Goal: Task Accomplishment & Management: Use online tool/utility

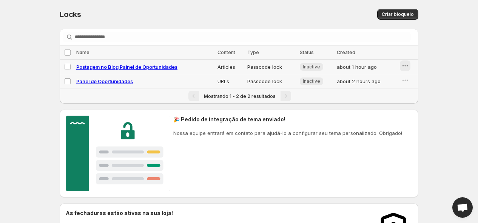
click at [403, 65] on icon "button" at bounding box center [405, 66] width 8 height 8
click at [410, 80] on span "Enable" at bounding box center [412, 82] width 16 height 6
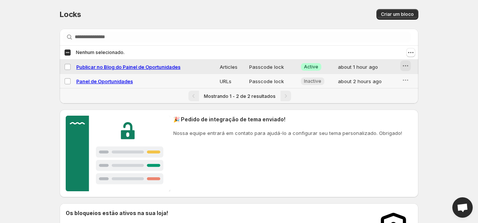
click at [404, 65] on icon "button" at bounding box center [405, 66] width 8 height 8
click at [409, 81] on span "Preview" at bounding box center [412, 82] width 19 height 6
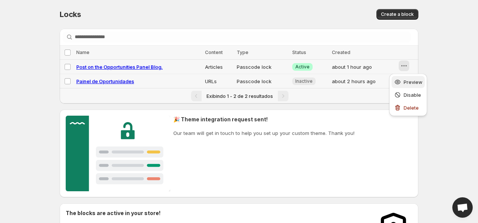
click at [408, 81] on span "Preview" at bounding box center [412, 82] width 19 height 6
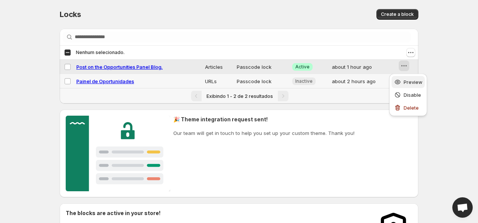
click at [408, 81] on span "Preview" at bounding box center [412, 82] width 19 height 6
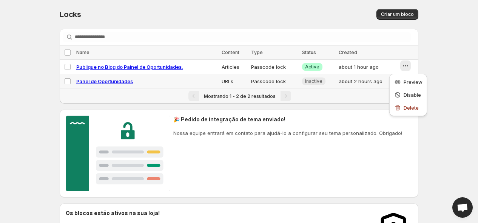
click at [367, 89] on div "Mostrando 1 - 2 de 2 resultados" at bounding box center [239, 95] width 358 height 15
